Goal: Task Accomplishment & Management: Manage account settings

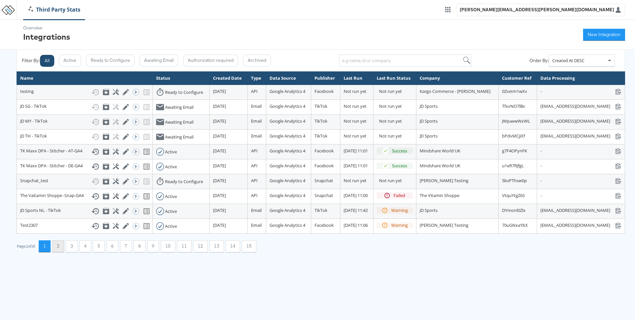
click at [62, 252] on button "2" at bounding box center [58, 246] width 12 height 12
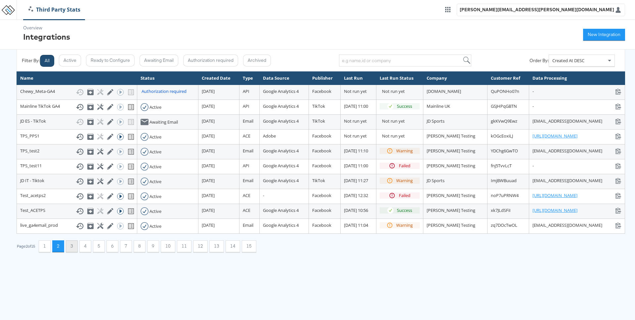
click at [72, 246] on button "3" at bounding box center [72, 246] width 12 height 12
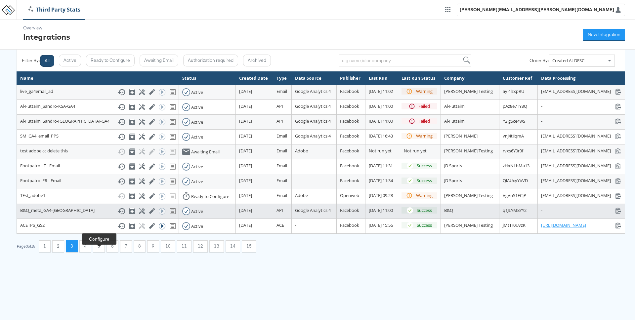
click at [139, 214] on icon at bounding box center [142, 211] width 6 height 6
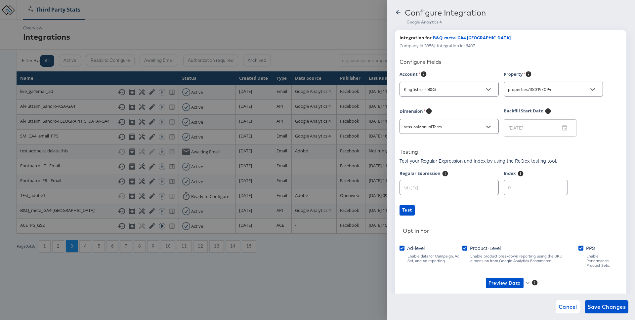
type input "Kingfisher - B&Q"
click at [527, 281] on icon "button" at bounding box center [528, 283] width 4 height 4
click at [442, 281] on div at bounding box center [317, 160] width 635 height 320
click at [399, 17] on div at bounding box center [398, 14] width 7 height 11
click at [500, 279] on span "Preview Data" at bounding box center [504, 283] width 32 height 8
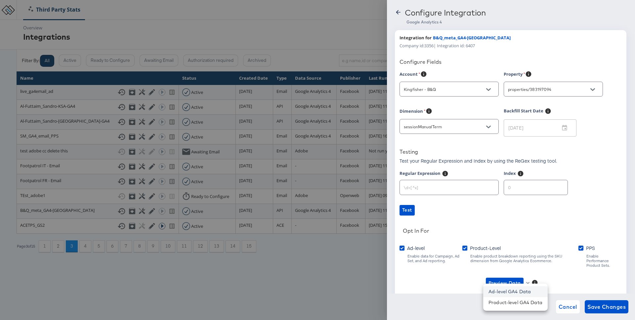
click at [501, 290] on li "Ad-level GA4 Data" at bounding box center [515, 291] width 64 height 11
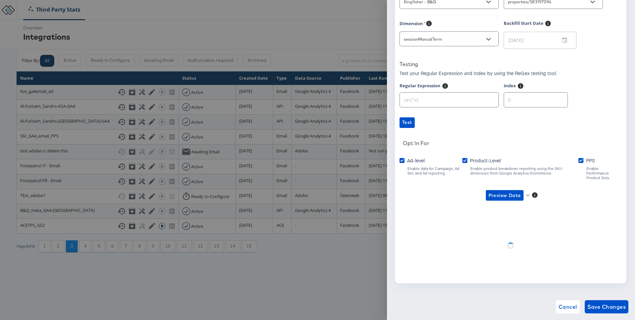
scroll to position [21, 0]
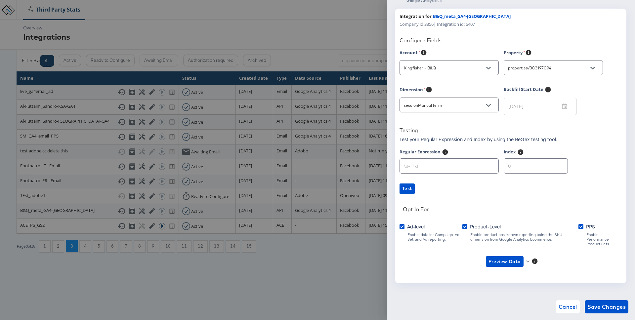
click at [359, 28] on div at bounding box center [317, 160] width 635 height 320
click at [566, 309] on span "Cancel" at bounding box center [567, 306] width 19 height 9
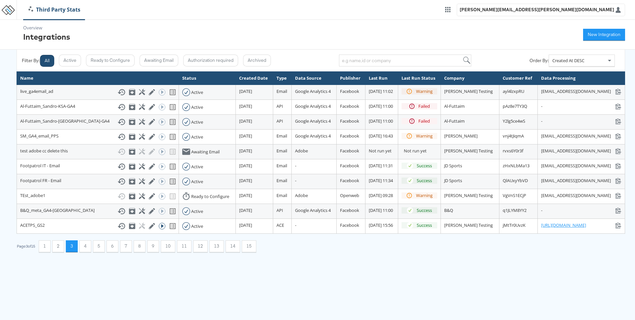
click at [96, 262] on html "Third Party Stats craig.wilmott@kargo.com Overview Integrations New Integration…" at bounding box center [317, 131] width 635 height 262
click at [91, 252] on button "4" at bounding box center [85, 246] width 12 height 12
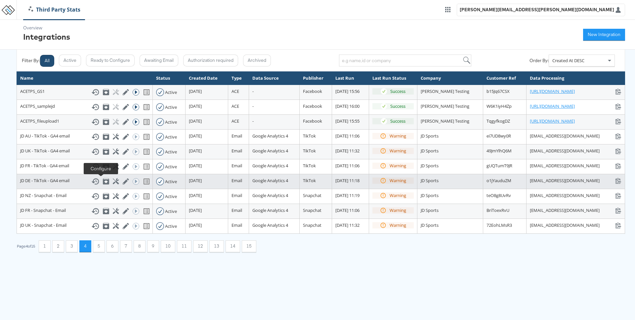
click at [113, 182] on icon at bounding box center [116, 181] width 6 height 6
click at [113, 181] on icon at bounding box center [116, 181] width 6 height 6
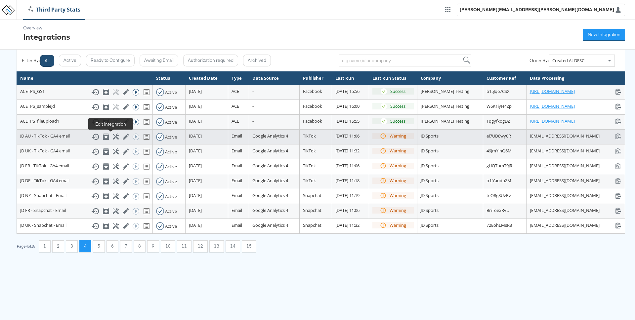
click at [123, 138] on icon at bounding box center [126, 137] width 6 height 6
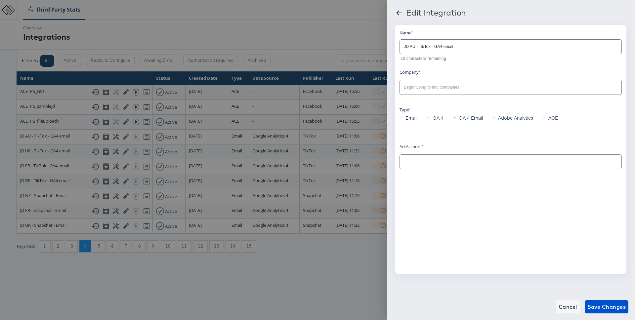
type input "JD SPORTS FASHION AUSTRALIA PTY LTD: (ACT: 6807989968275767301)"
type input "JD Sports"
click at [400, 13] on icon at bounding box center [398, 12] width 5 height 5
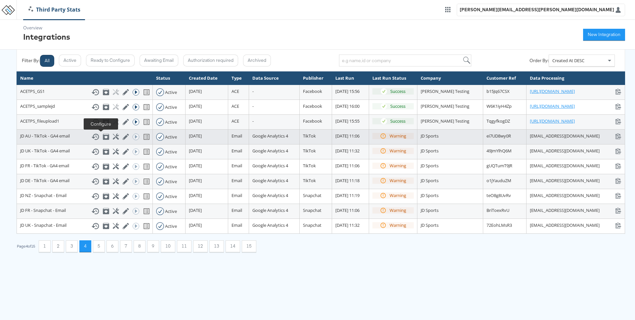
click at [113, 137] on icon at bounding box center [116, 137] width 6 height 6
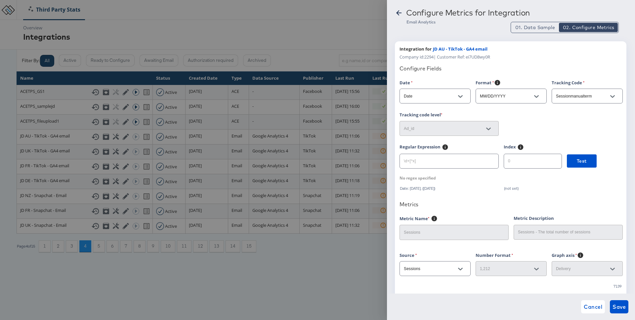
click at [397, 11] on icon at bounding box center [398, 12] width 5 height 5
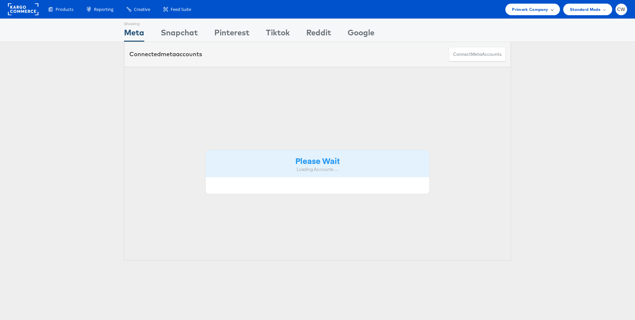
click at [537, 4] on div "Primark Company" at bounding box center [532, 10] width 54 height 12
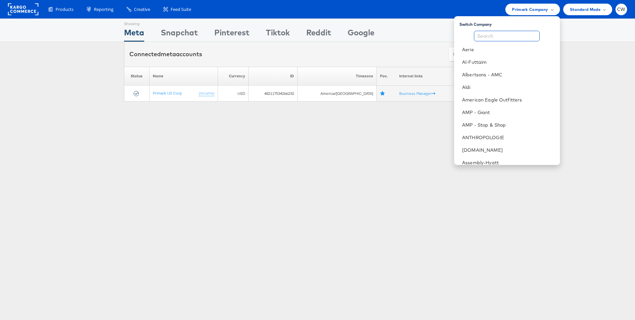
click at [517, 34] on input "text" at bounding box center [507, 36] width 66 height 11
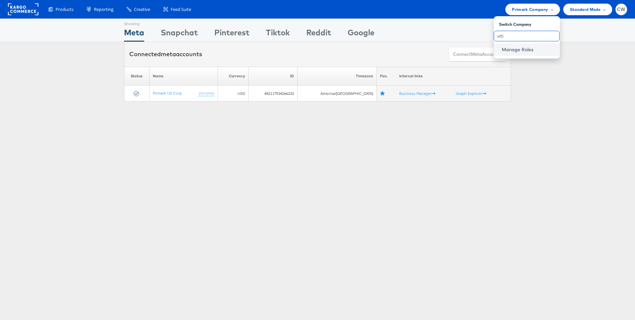
type input "viti"
click at [518, 48] on link "Manage Roles" at bounding box center [518, 50] width 32 height 6
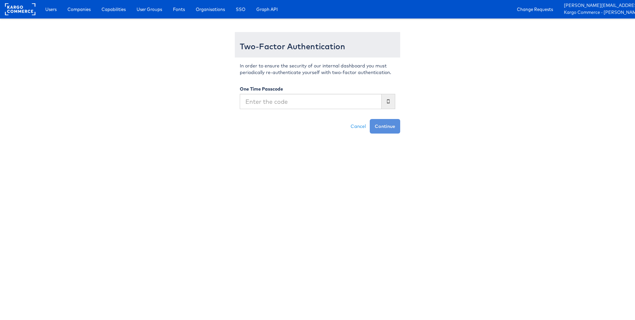
click at [315, 102] on input "text" at bounding box center [311, 101] width 142 height 15
type input "603865"
click at [383, 129] on button "Continue" at bounding box center [385, 126] width 30 height 15
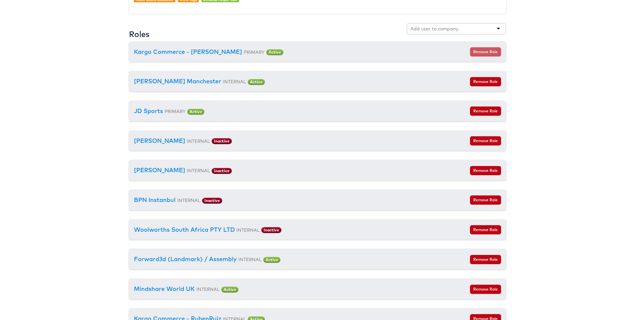
scroll to position [778, 0]
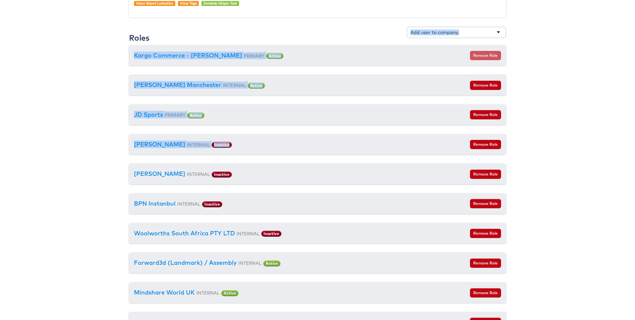
drag, startPoint x: 284, startPoint y: 170, endPoint x: 437, endPoint y: 26, distance: 211.0
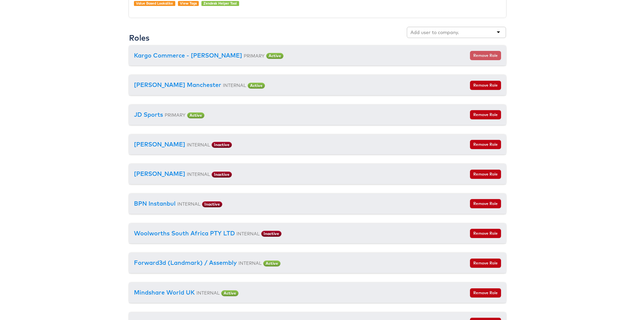
click at [435, 31] on input "text" at bounding box center [434, 32] width 49 height 7
type input "vit"
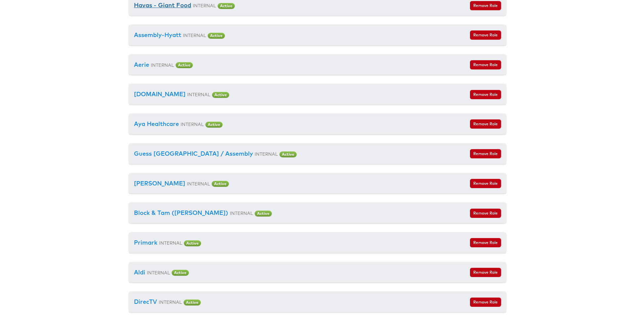
scroll to position [2916, 0]
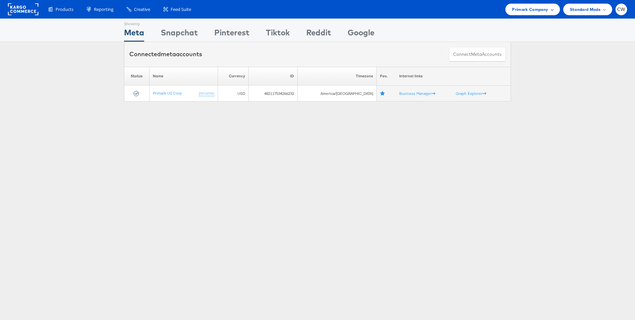
click at [530, 11] on span "Primark Company" at bounding box center [530, 9] width 36 height 7
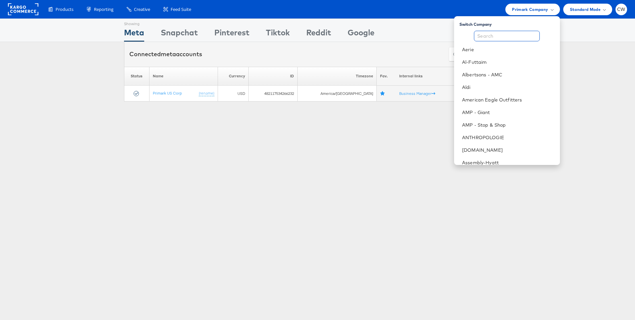
click at [509, 33] on input "text" at bounding box center [507, 36] width 66 height 11
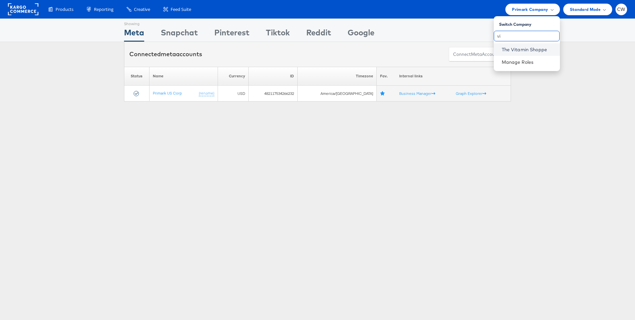
type input "vi"
click at [517, 47] on link "The Vitamin Shoppe" at bounding box center [528, 49] width 53 height 7
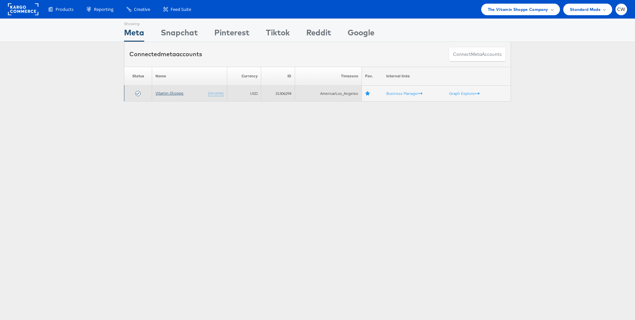
click at [168, 93] on link "Vitamin Shoppe" at bounding box center [169, 93] width 28 height 5
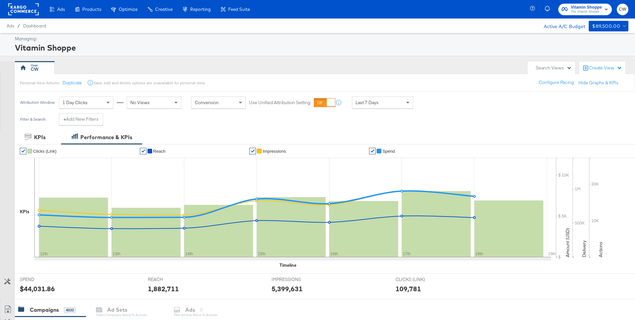
click at [553, 65] on div "Search Views" at bounding box center [554, 68] width 36 height 6
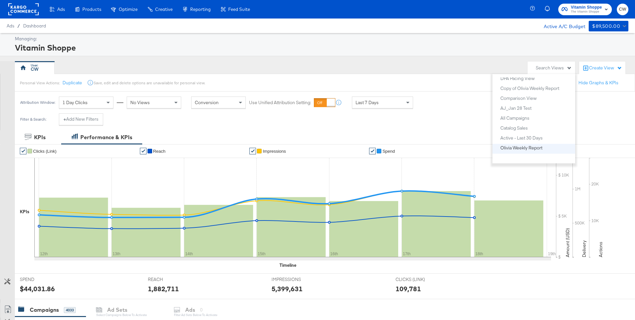
click at [534, 148] on div "Olivia Weekly Report" at bounding box center [521, 147] width 42 height 5
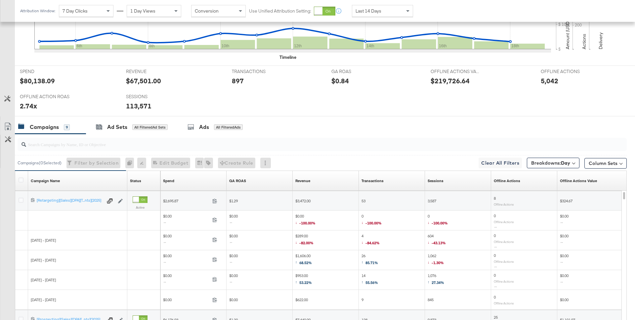
scroll to position [301, 0]
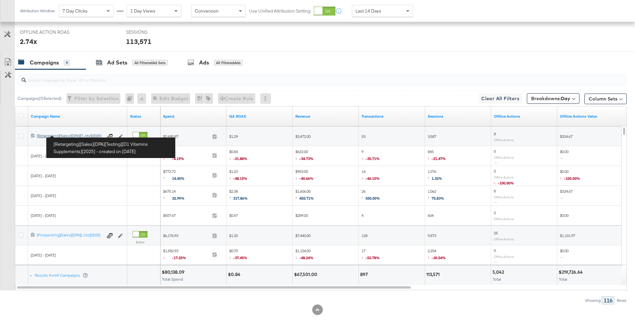
click at [71, 135] on div "[Retargeting][Sales][DPA][Testing][D1 Vitamins Supplements][2025] [Retargeting]…" at bounding box center [70, 135] width 66 height 5
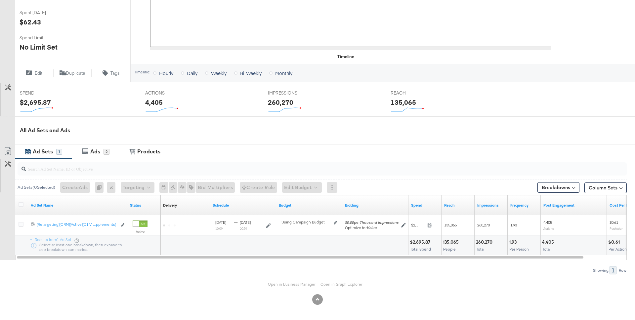
scroll to position [186, 0]
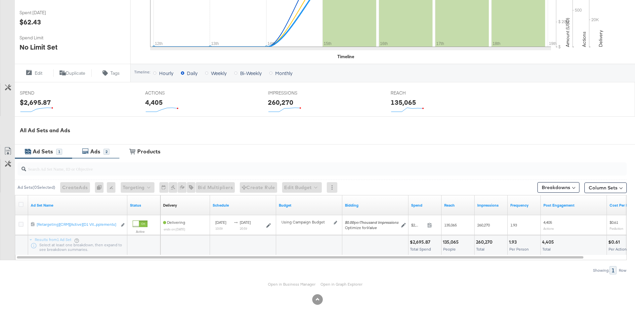
click at [93, 153] on div "Ads" at bounding box center [95, 152] width 10 height 8
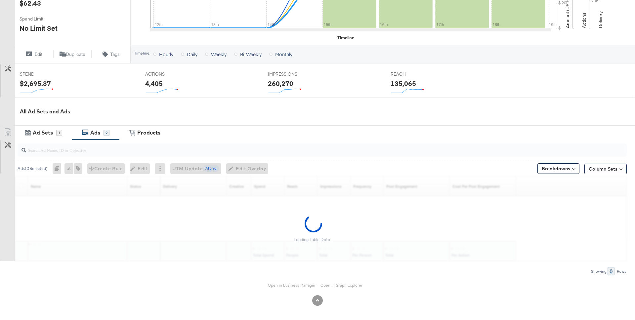
scroll to position [206, 0]
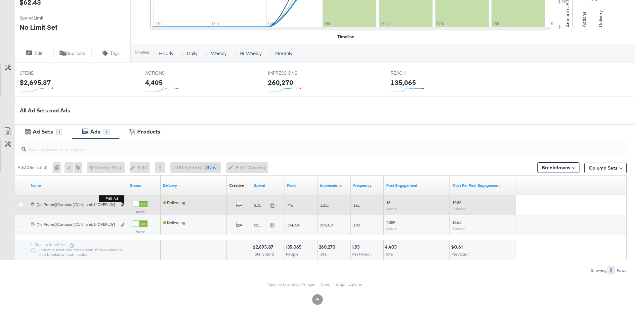
click at [123, 203] on button "Edit ad" at bounding box center [123, 205] width 4 height 7
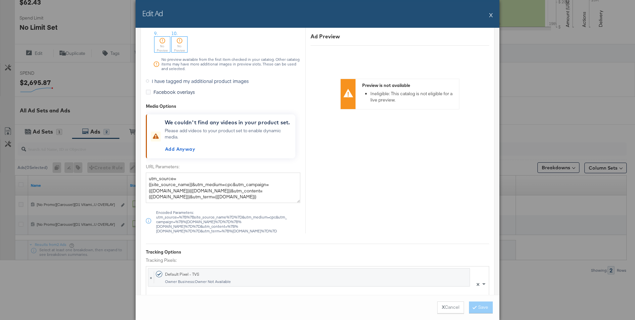
scroll to position [757, 0]
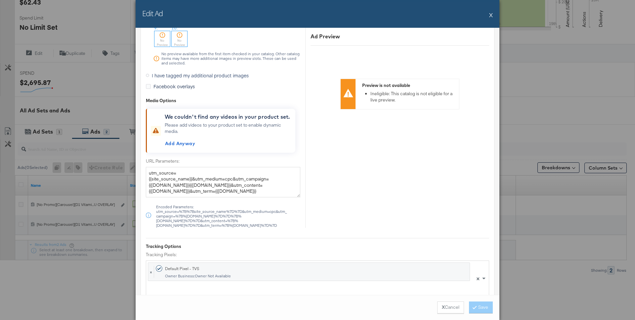
click at [491, 15] on button "X" at bounding box center [491, 14] width 4 height 13
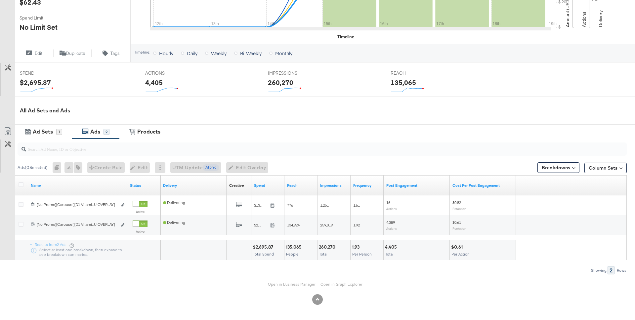
scroll to position [0, 0]
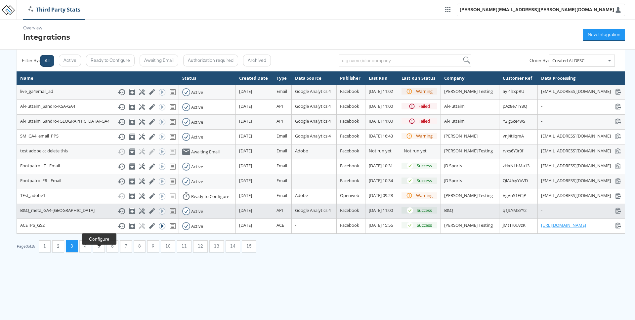
click at [139, 214] on icon at bounding box center [142, 211] width 6 height 6
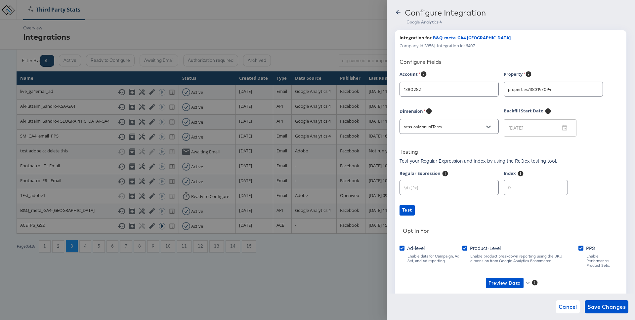
type input "Kingfisher - B&Q"
click at [446, 126] on input "sessionManualTerm" at bounding box center [443, 127] width 83 height 8
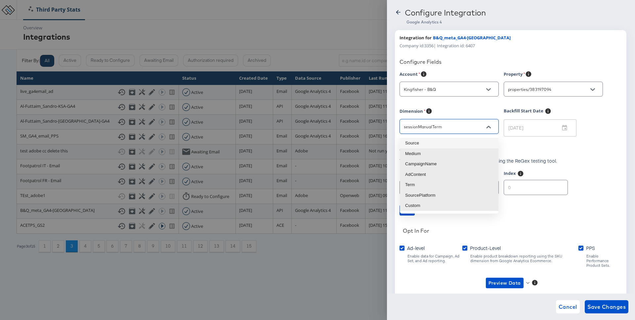
click at [472, 106] on div "Account Kingfisher - B&Q Property properties/383197094 Dimension sessionManualT…" at bounding box center [510, 186] width 222 height 230
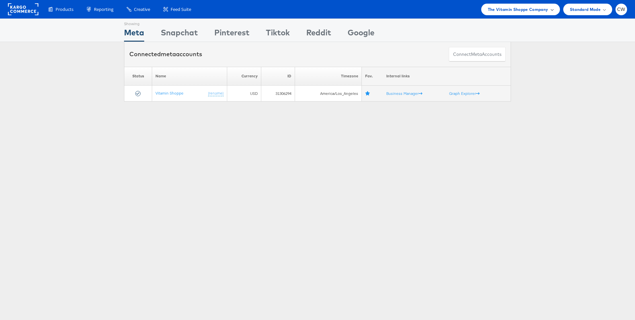
click at [519, 9] on span "The Vitamin Shoppe Company" at bounding box center [518, 9] width 61 height 7
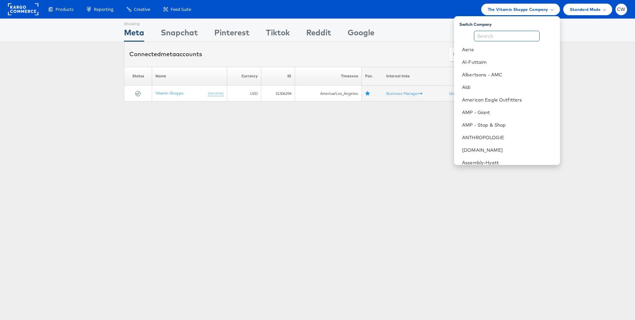
click at [506, 40] on input "text" at bounding box center [507, 36] width 66 height 11
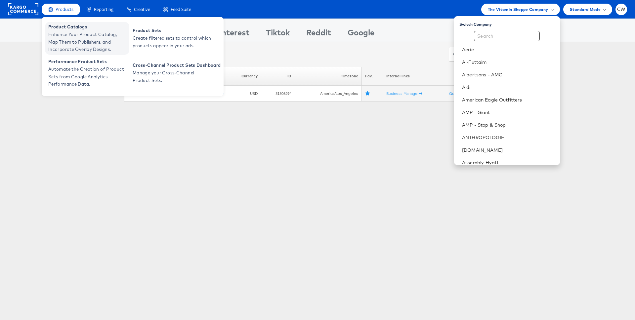
click at [72, 36] on span "Enhance Your Product Catalog, Map Them to Publishers, and Incorporate Overlay D…" at bounding box center [87, 42] width 79 height 22
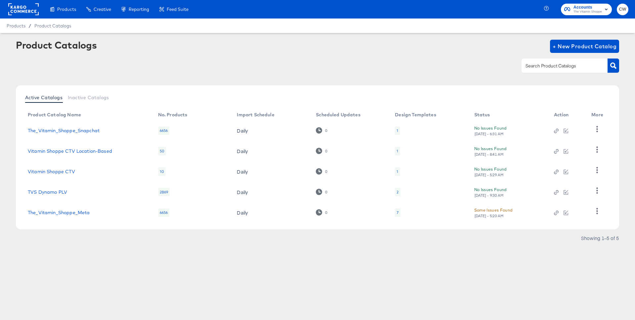
click at [26, 8] on rect at bounding box center [23, 9] width 30 height 12
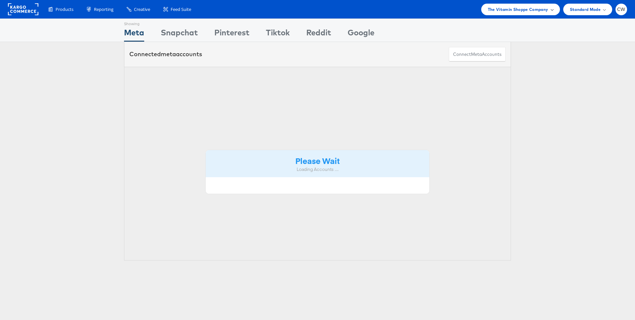
click at [517, 12] on span "The Vitamin Shoppe Company" at bounding box center [518, 9] width 61 height 7
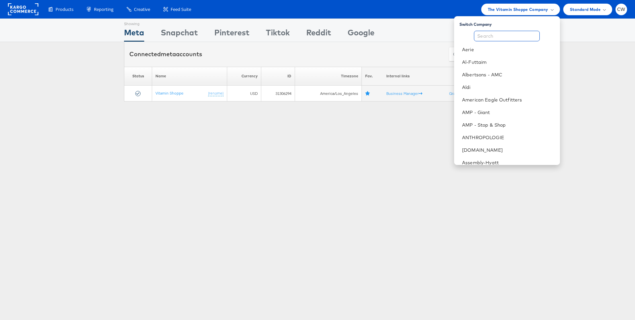
click at [505, 32] on input "text" at bounding box center [507, 36] width 66 height 11
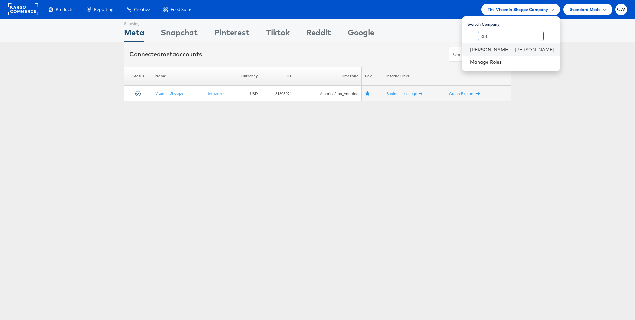
type input "ale"
click at [514, 45] on li "[PERSON_NAME] - [PERSON_NAME]" at bounding box center [511, 49] width 98 height 13
click at [531, 48] on link "[PERSON_NAME] - [PERSON_NAME]" at bounding box center [512, 49] width 85 height 7
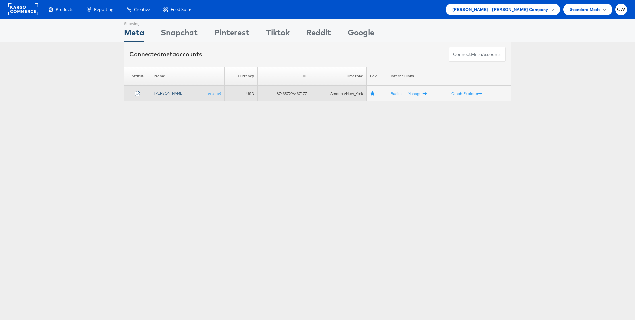
click at [169, 96] on td "Alexis Bittar (rename)" at bounding box center [187, 94] width 73 height 16
click at [171, 95] on link "[PERSON_NAME]" at bounding box center [168, 93] width 29 height 5
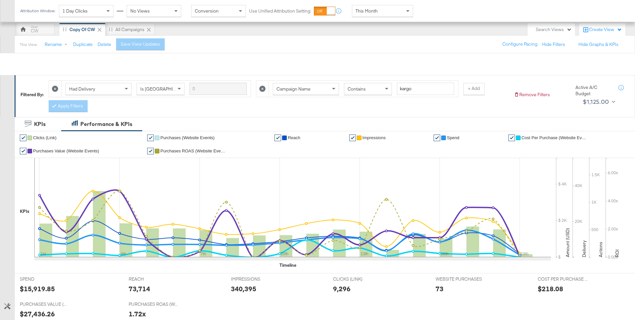
scroll to position [225, 0]
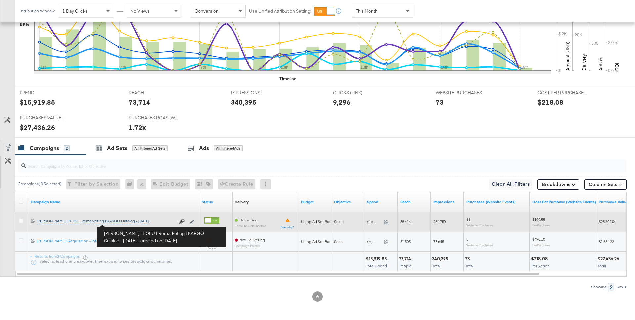
click at [121, 224] on div "Mason | BOFU | Remarketing | KARGO Catalog - March 2025 Mason | BOFU | Remarket…" at bounding box center [106, 221] width 138 height 5
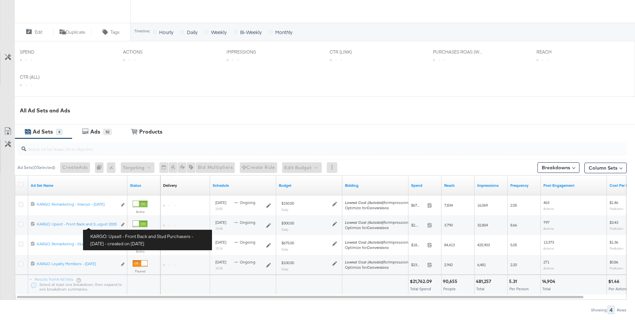
scroll to position [228, 0]
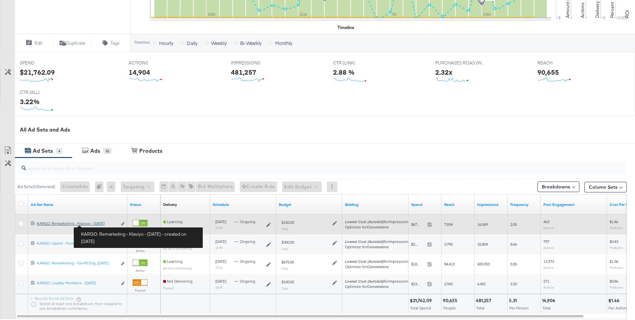
click at [99, 225] on div "KARGO: Remarketing - Klaviyo - August 2025 KARGO: Remarketing - Klaviyo - Augus…" at bounding box center [77, 223] width 80 height 5
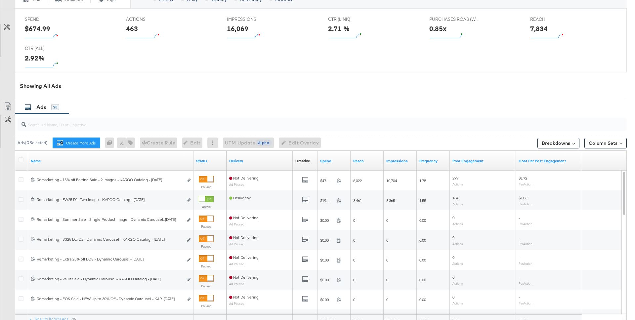
scroll to position [379, 0]
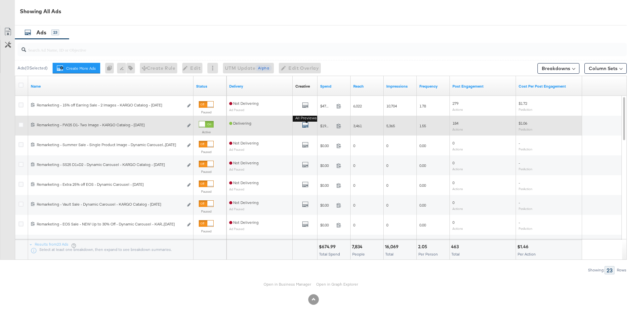
click at [307, 125] on icon "default" at bounding box center [305, 125] width 7 height 7
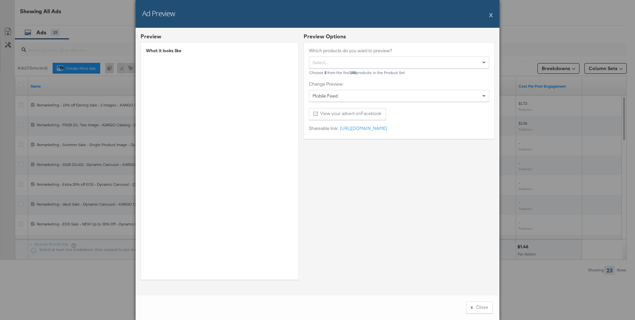
click at [488, 17] on div "Ad Preview X" at bounding box center [318, 14] width 364 height 28
click at [492, 15] on button "X" at bounding box center [491, 14] width 4 height 13
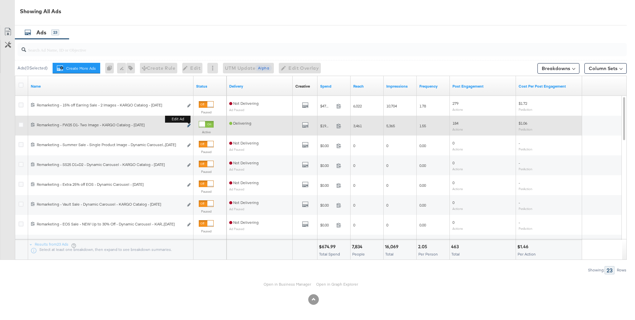
click at [189, 127] on icon "link" at bounding box center [188, 126] width 3 height 4
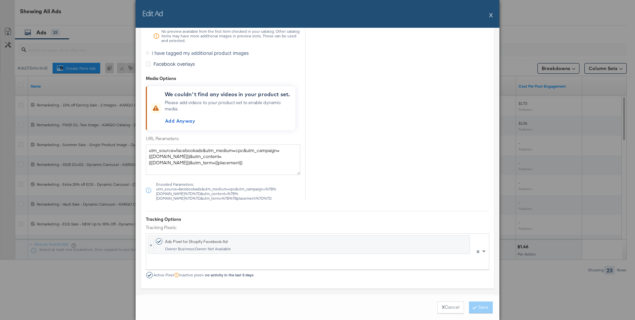
scroll to position [799, 0]
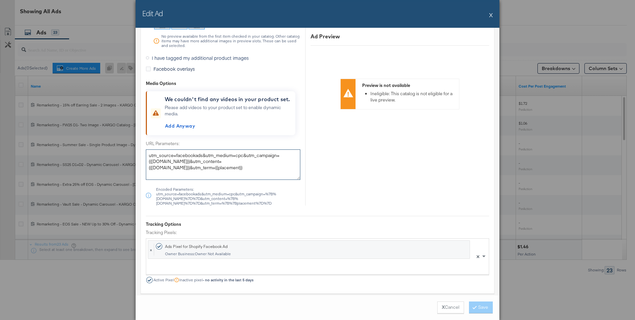
drag, startPoint x: 185, startPoint y: 169, endPoint x: 144, endPoint y: 156, distance: 42.8
click at [491, 15] on button "X" at bounding box center [491, 14] width 4 height 13
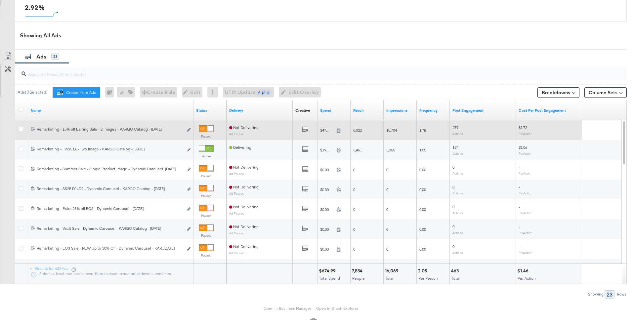
scroll to position [354, 0]
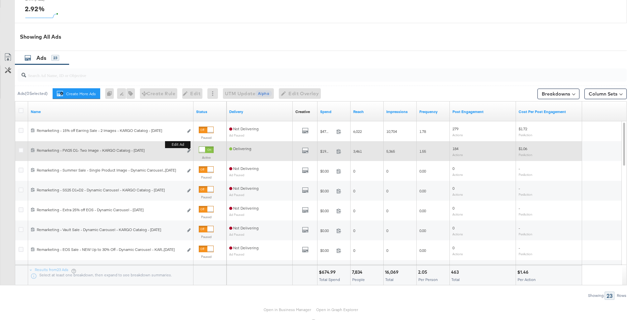
click at [190, 150] on button "Edit ad" at bounding box center [189, 151] width 4 height 7
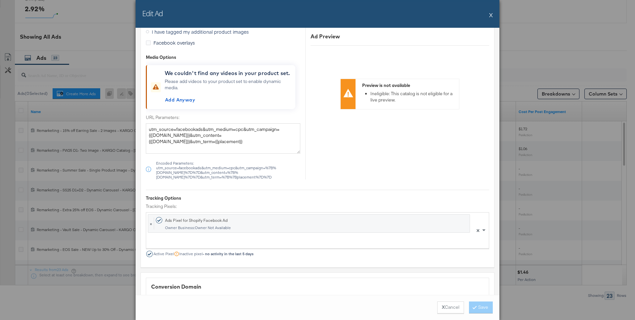
scroll to position [825, 0]
drag, startPoint x: 192, startPoint y: 140, endPoint x: 144, endPoint y: 124, distance: 51.0
click at [489, 13] on button "X" at bounding box center [491, 14] width 4 height 13
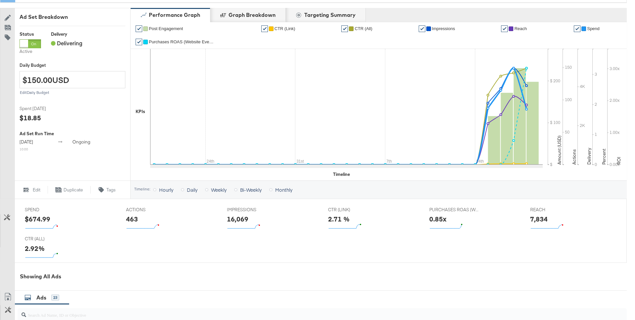
scroll to position [65, 0]
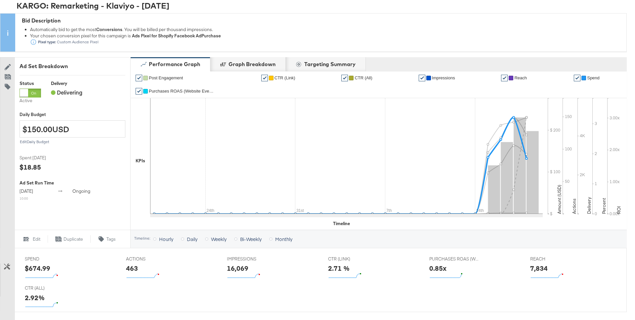
click at [598, 77] on span "Spend" at bounding box center [593, 77] width 13 height 5
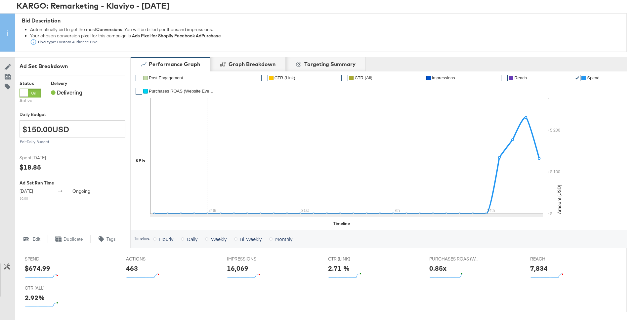
scroll to position [0, 0]
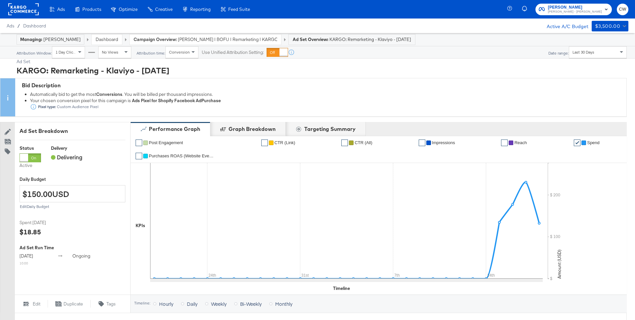
click at [199, 37] on span "Mason | BOFU | Remarketing | KARGO Catalog - March 2025" at bounding box center [227, 39] width 99 height 6
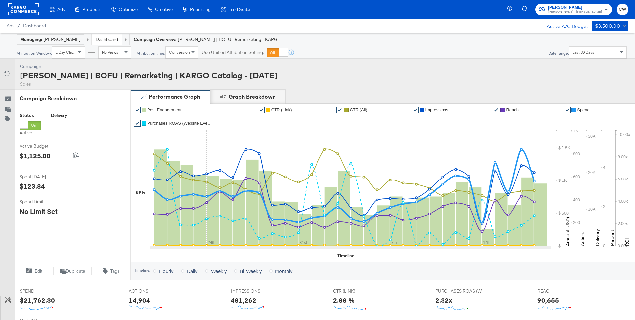
click at [96, 39] on link "Dashboard" at bounding box center [107, 39] width 22 height 6
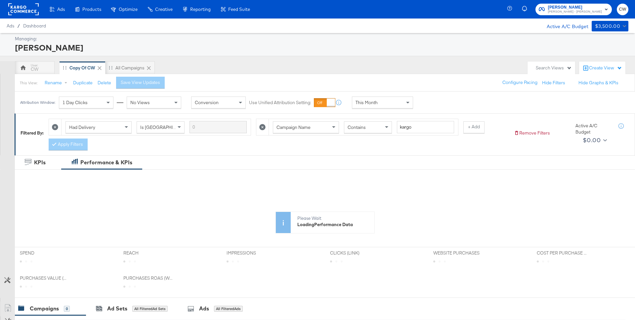
scroll to position [3, 0]
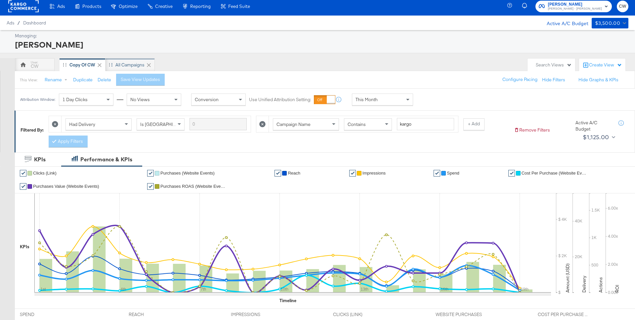
click at [131, 65] on div "All Campaigns" at bounding box center [129, 65] width 29 height 6
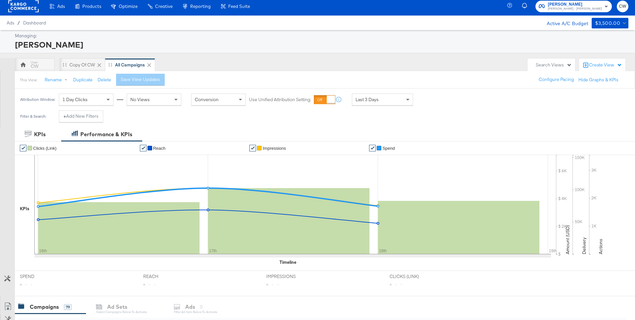
click at [377, 102] on span "Last 3 Days" at bounding box center [366, 100] width 23 height 6
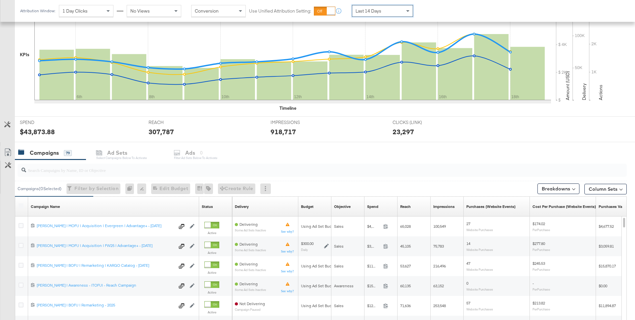
scroll to position [177, 0]
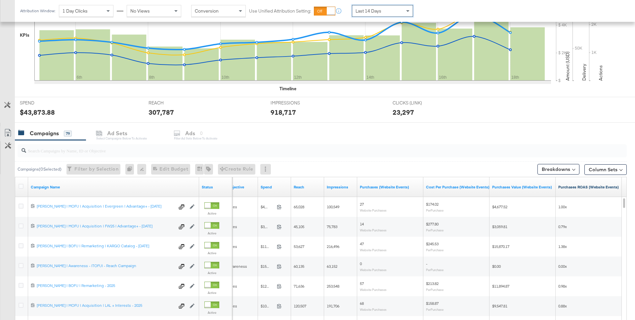
click at [573, 185] on link "Purchases ROAS (Website Events)" at bounding box center [588, 187] width 61 height 5
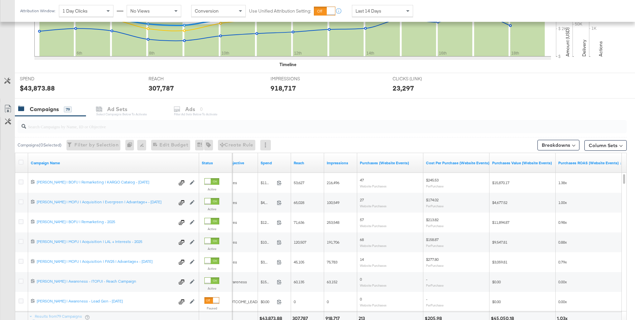
scroll to position [201, 0]
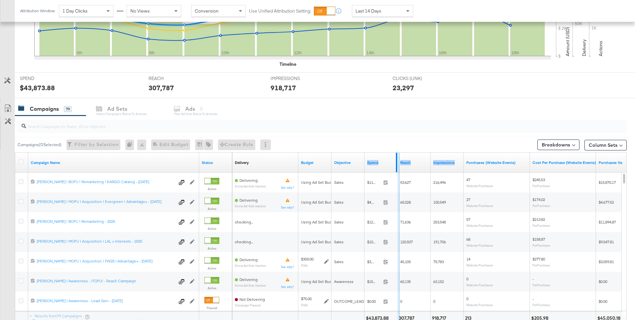
drag, startPoint x: 396, startPoint y: 165, endPoint x: 445, endPoint y: 165, distance: 48.9
click at [446, 165] on div "Delivery Sorting Unavailable Budget Objective Spend Reach Impressions Purchases…" at bounding box center [480, 163] width 496 height 20
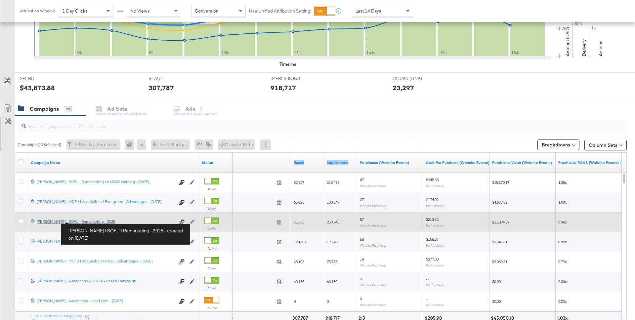
click at [86, 221] on div "Mason | BOFU | Remarketing - 2025 Mason | BOFU | Remarketing - 2025" at bounding box center [106, 221] width 138 height 5
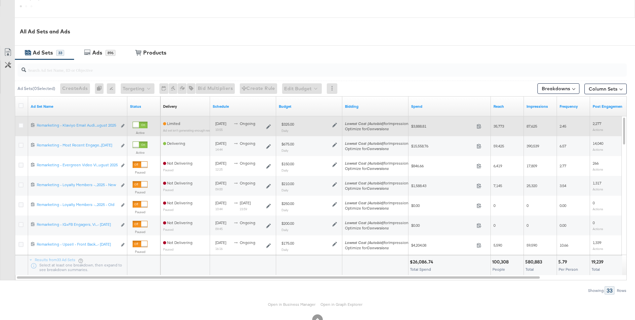
scroll to position [322, 0]
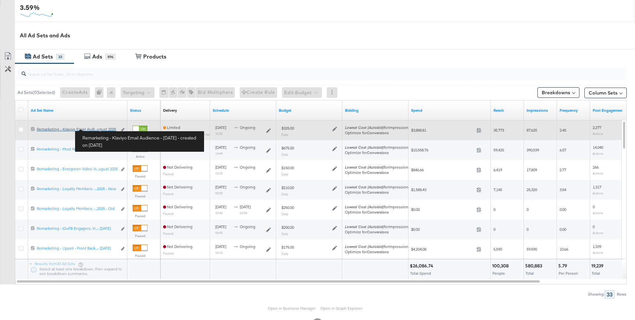
click at [100, 128] on div "Remarketing - Klaviyo Email Audience - August 2025 Remarketing - Klaviyo Email …" at bounding box center [77, 129] width 80 height 5
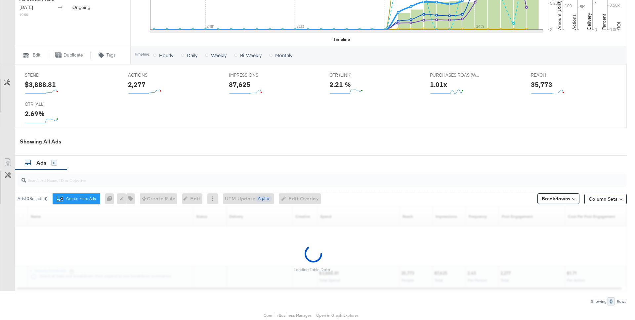
scroll to position [267, 0]
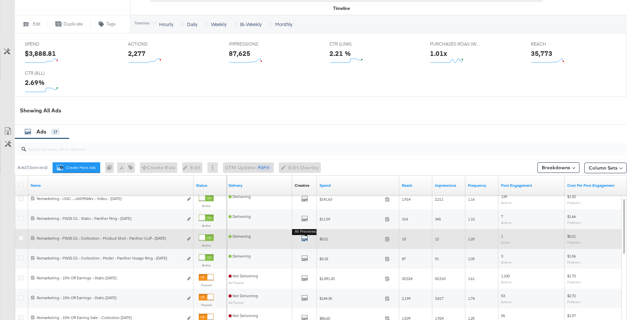
click at [307, 239] on icon "default" at bounding box center [304, 238] width 7 height 7
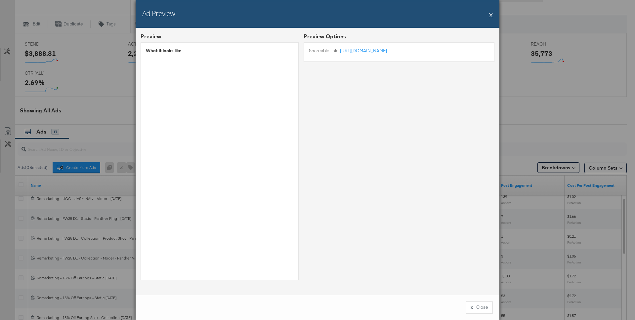
click at [491, 17] on button "X" at bounding box center [491, 14] width 4 height 13
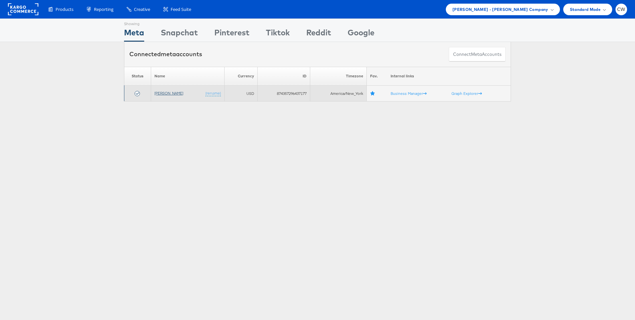
click at [170, 94] on link "[PERSON_NAME]" at bounding box center [168, 93] width 29 height 5
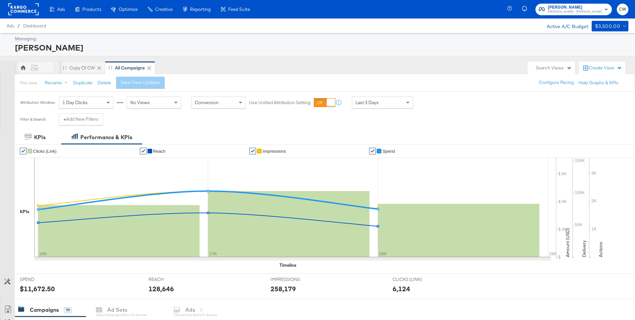
click at [513, 10] on icon "button" at bounding box center [510, 9] width 6 height 6
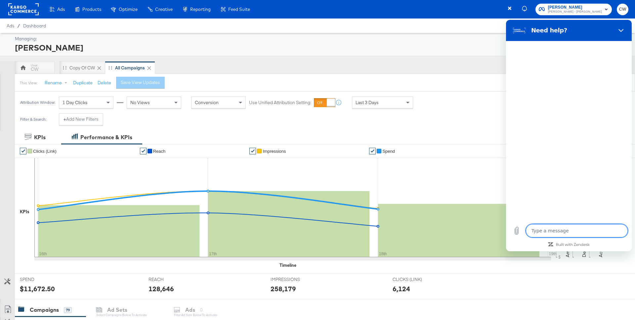
type textarea "x"
click at [543, 228] on textarea at bounding box center [577, 230] width 102 height 13
type textarea "a"
type textarea "x"
type textarea "ad"
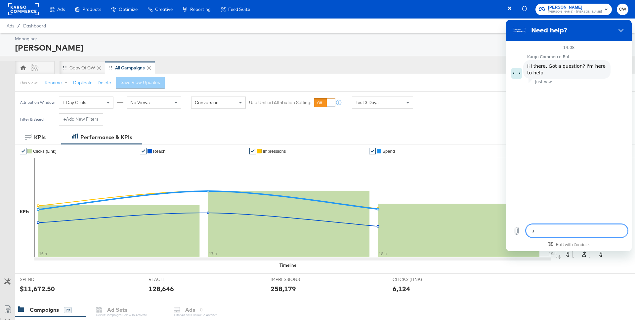
type textarea "x"
type textarea "ado"
type textarea "x"
type textarea "adob"
type textarea "x"
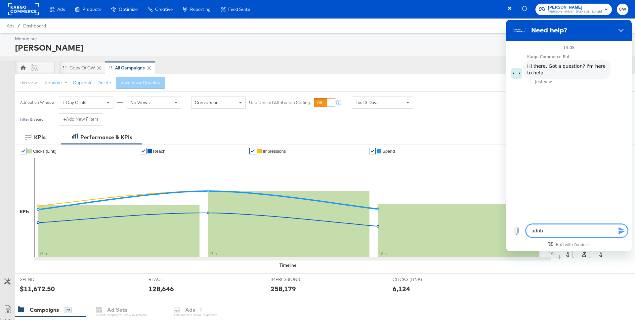
type textarea "adobe"
type textarea "x"
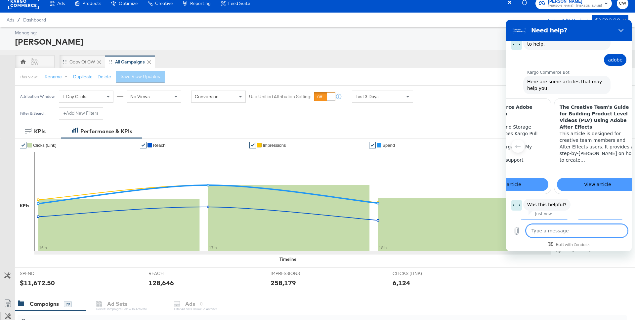
scroll to position [0, 87]
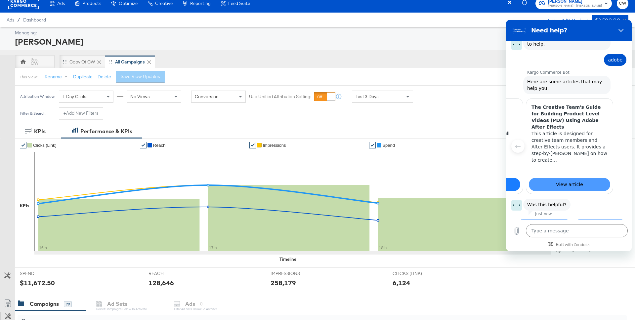
click at [508, 178] on link "View article" at bounding box center [479, 184] width 81 height 13
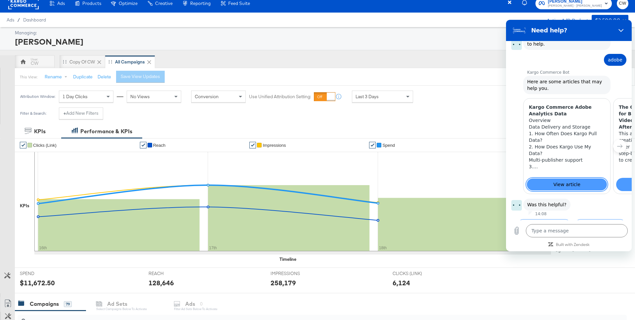
scroll to position [29, 0]
click at [618, 31] on button "Close" at bounding box center [620, 30] width 13 height 13
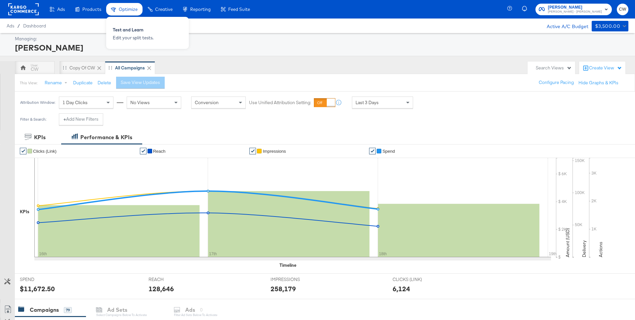
type textarea "x"
